Goal: Go to known website: Access a specific website the user already knows

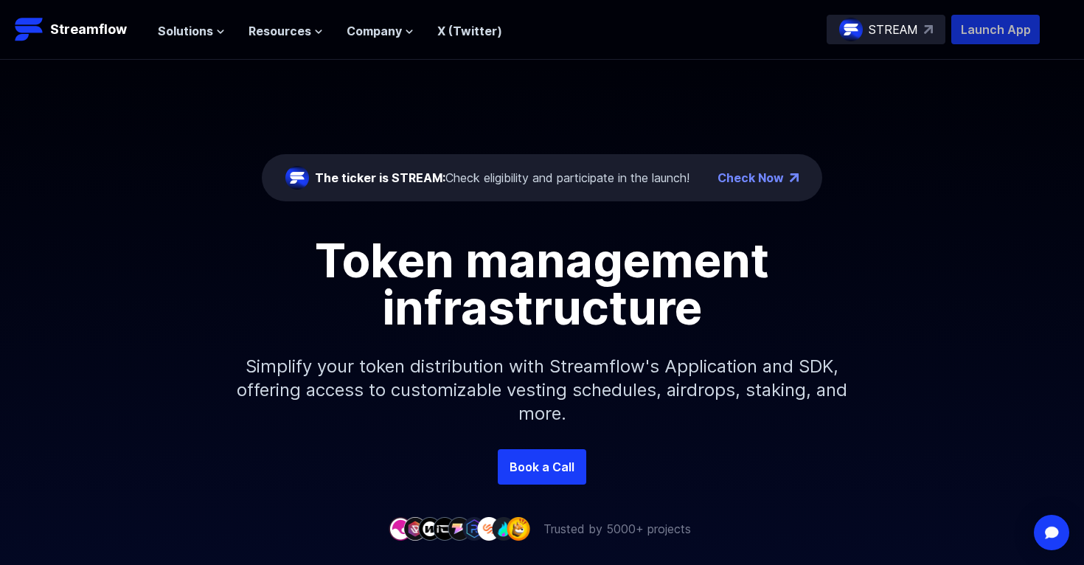
click at [980, 24] on p "Launch App" at bounding box center [995, 29] width 88 height 29
click at [973, 27] on p "Launch App" at bounding box center [995, 29] width 88 height 29
click at [965, 22] on p "Launch App" at bounding box center [995, 29] width 88 height 29
